Goal: Task Accomplishment & Management: Manage account settings

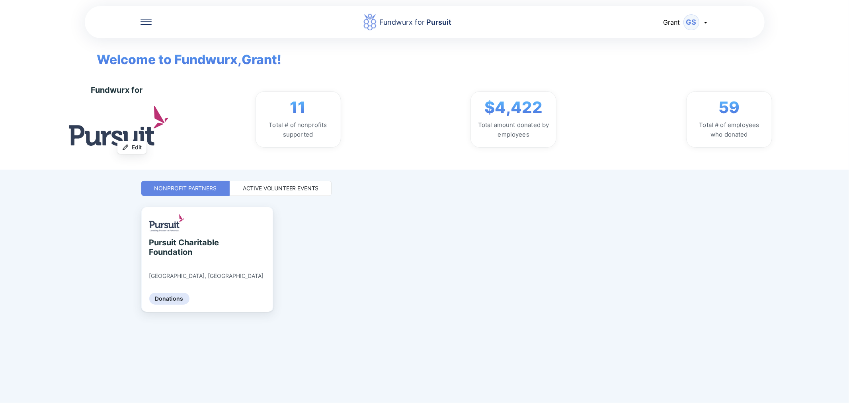
click at [709, 20] on div "Fundwurx for Pursuit [PERSON_NAME]" at bounding box center [425, 22] width 680 height 34
click at [706, 21] on icon at bounding box center [706, 22] width 6 height 6
click at [686, 44] on div "My profile" at bounding box center [672, 42] width 74 height 21
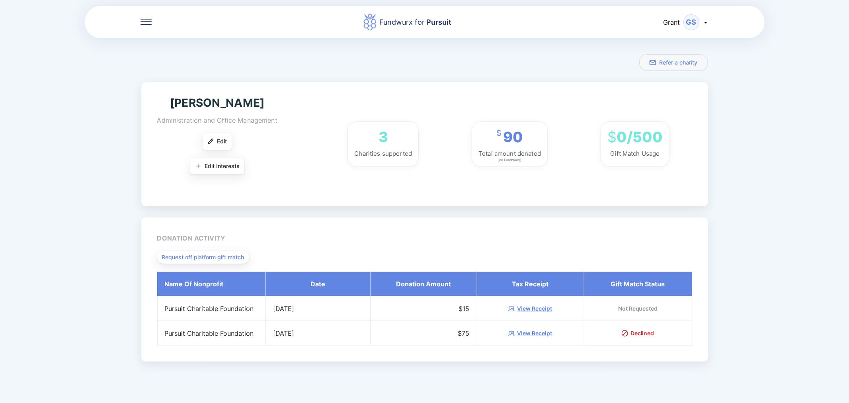
click at [141, 27] on div "Fundwurx for Pursuit [PERSON_NAME]" at bounding box center [425, 22] width 680 height 34
click at [142, 25] on div at bounding box center [146, 22] width 11 height 8
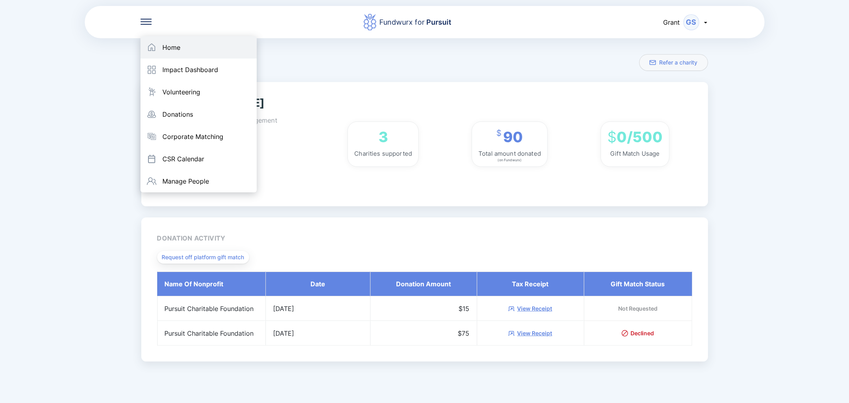
click at [168, 41] on div "Home" at bounding box center [199, 47] width 116 height 22
